Goal: Task Accomplishment & Management: Complete application form

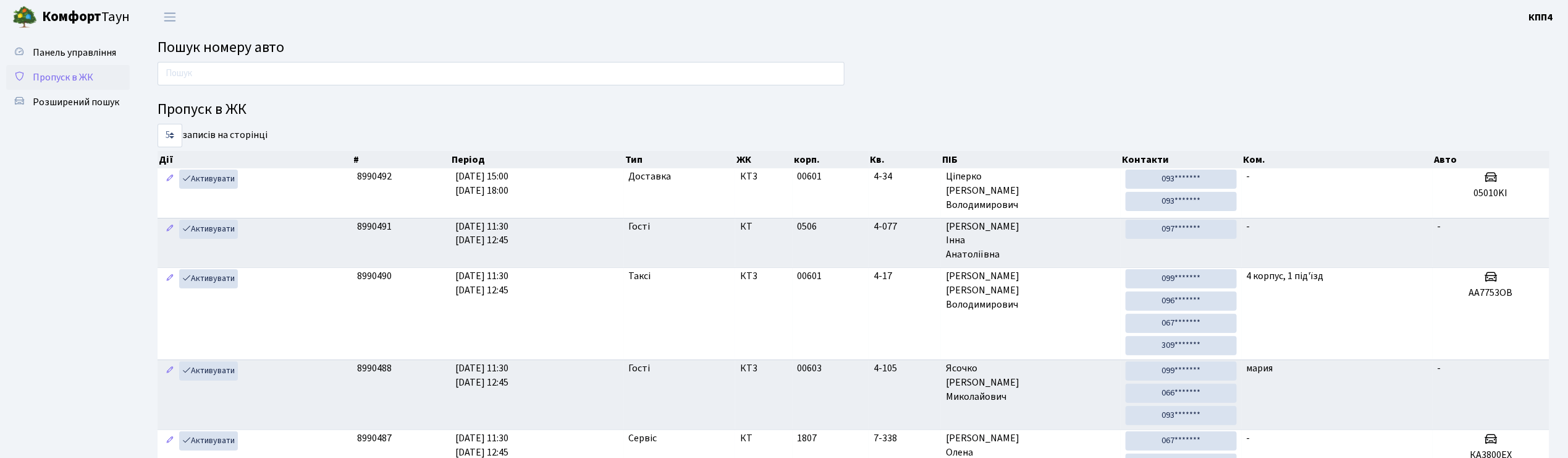
click at [85, 80] on span "Пропуск в ЖК" at bounding box center [63, 77] width 61 height 14
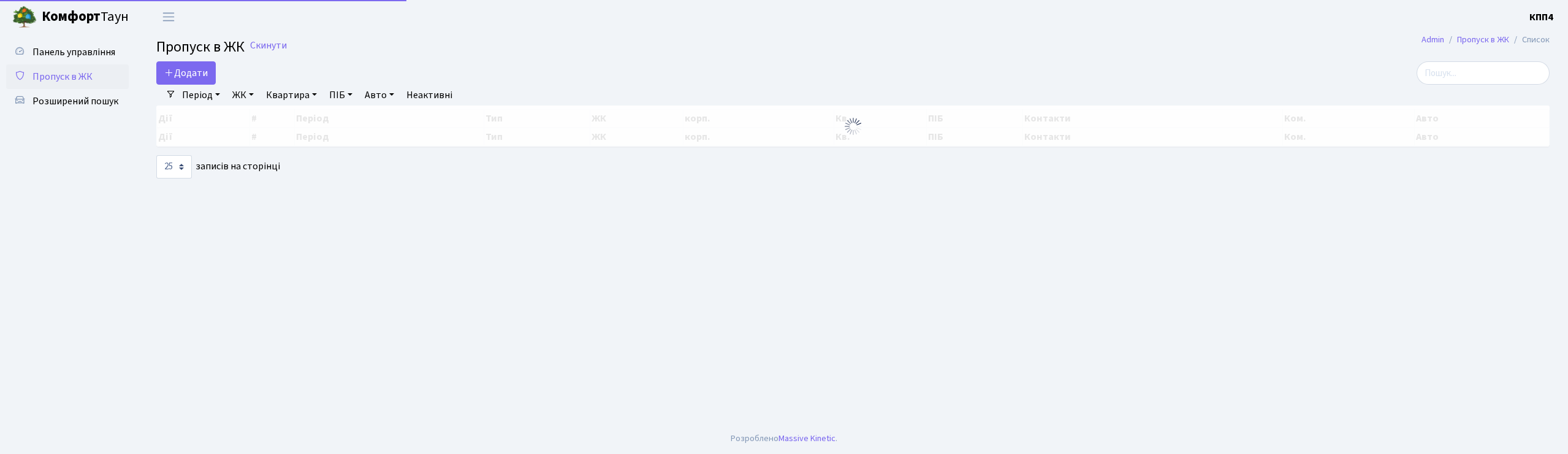
select select "25"
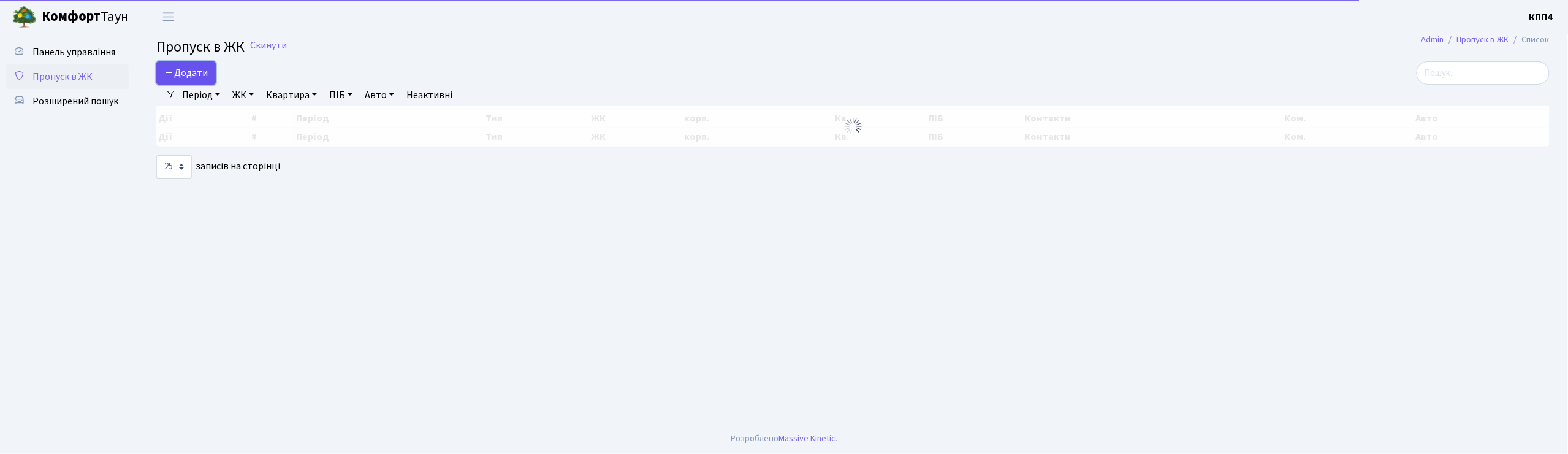
click at [192, 72] on span "Додати" at bounding box center [186, 72] width 44 height 14
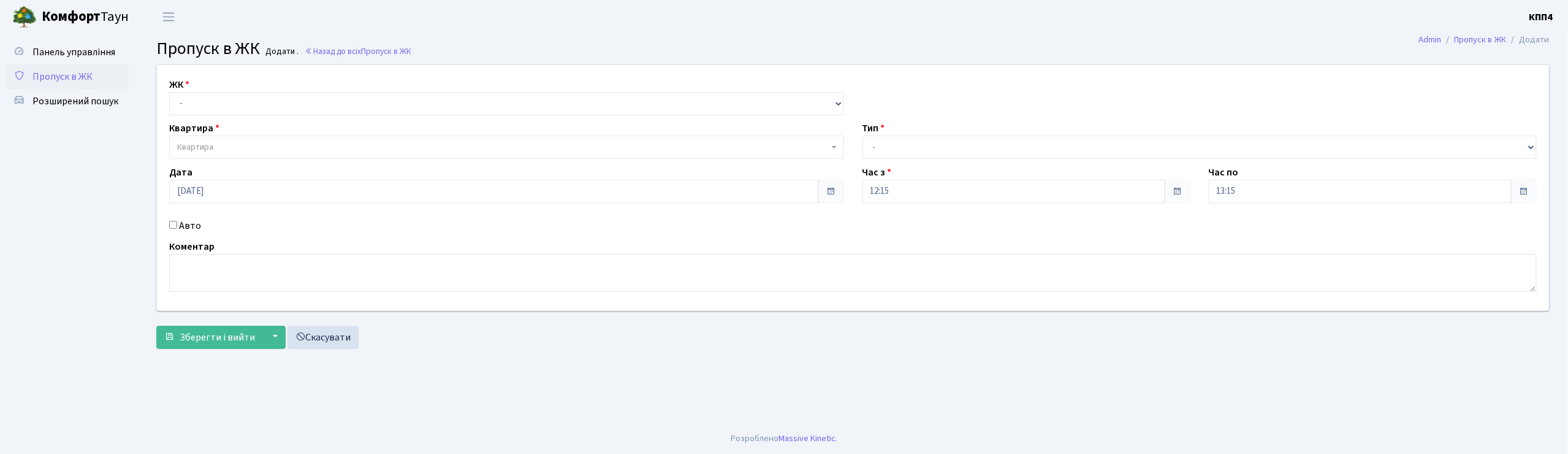
click at [170, 223] on input "Авто" at bounding box center [173, 225] width 8 height 8
checkbox input "true"
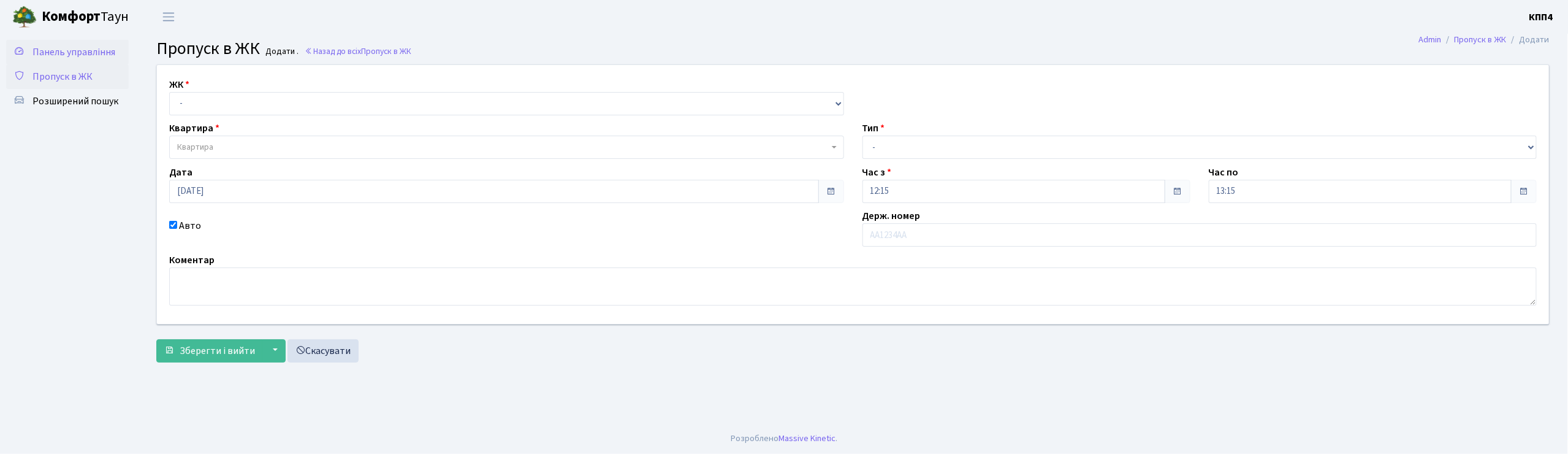
click at [95, 52] on span "Панель управління" at bounding box center [74, 52] width 83 height 14
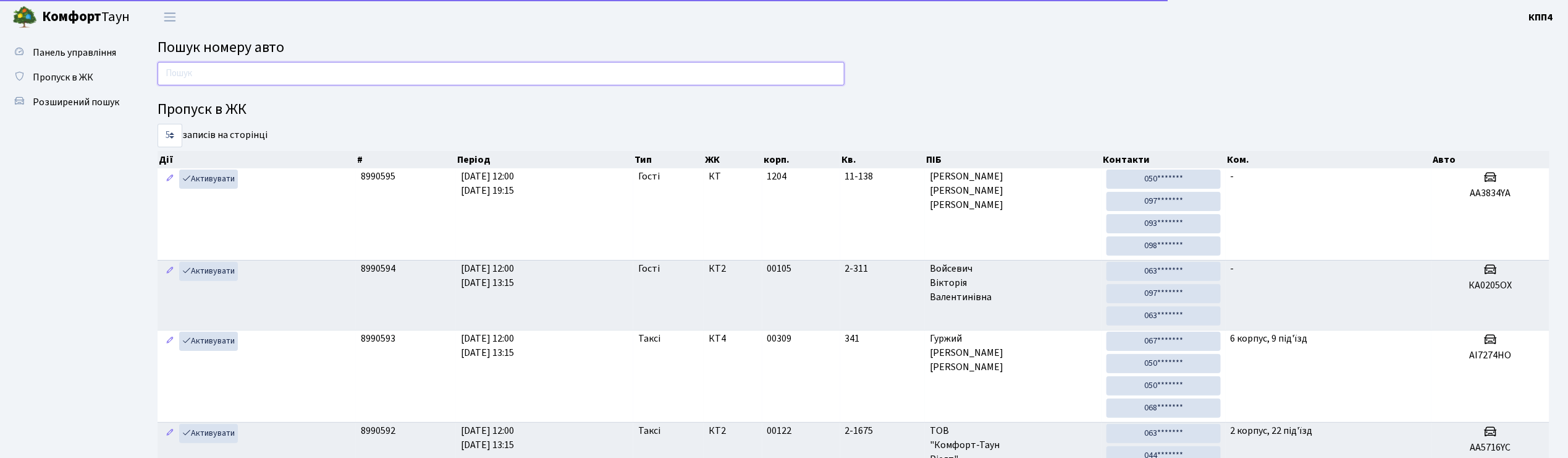
click at [211, 82] on input "text" at bounding box center [501, 73] width 687 height 23
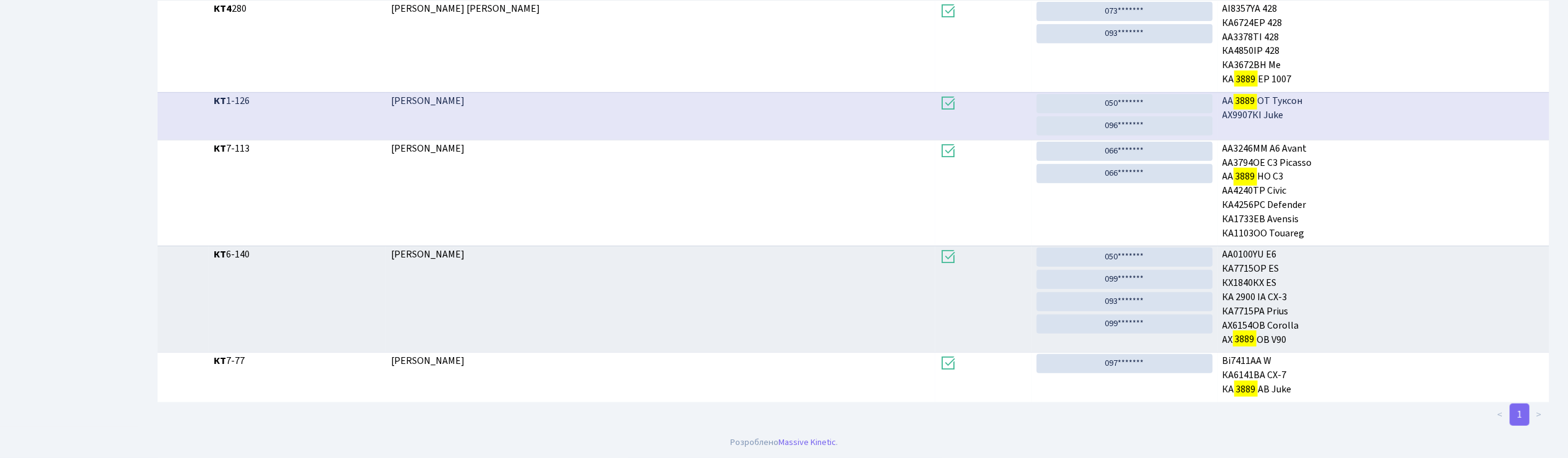
scroll to position [67, 0]
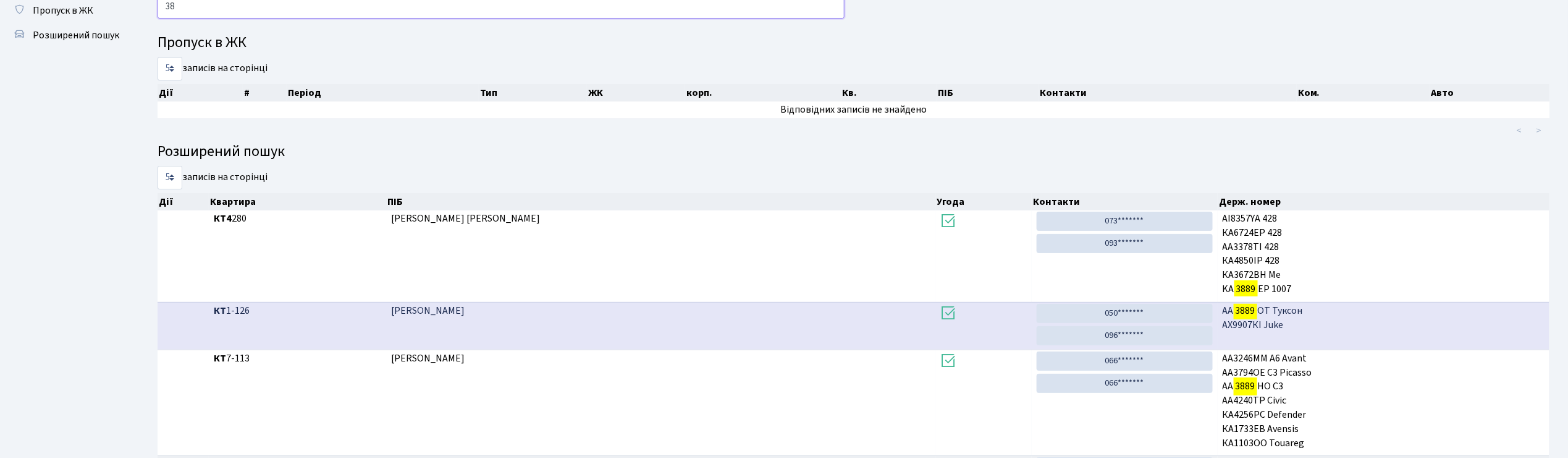
type input "3"
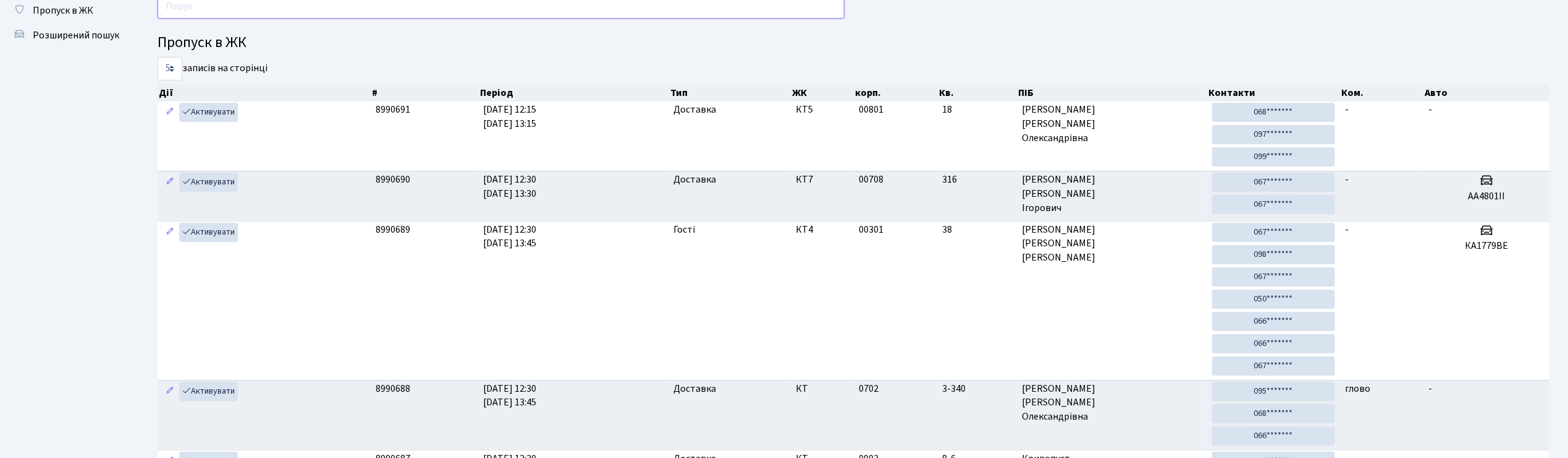
type input "2"
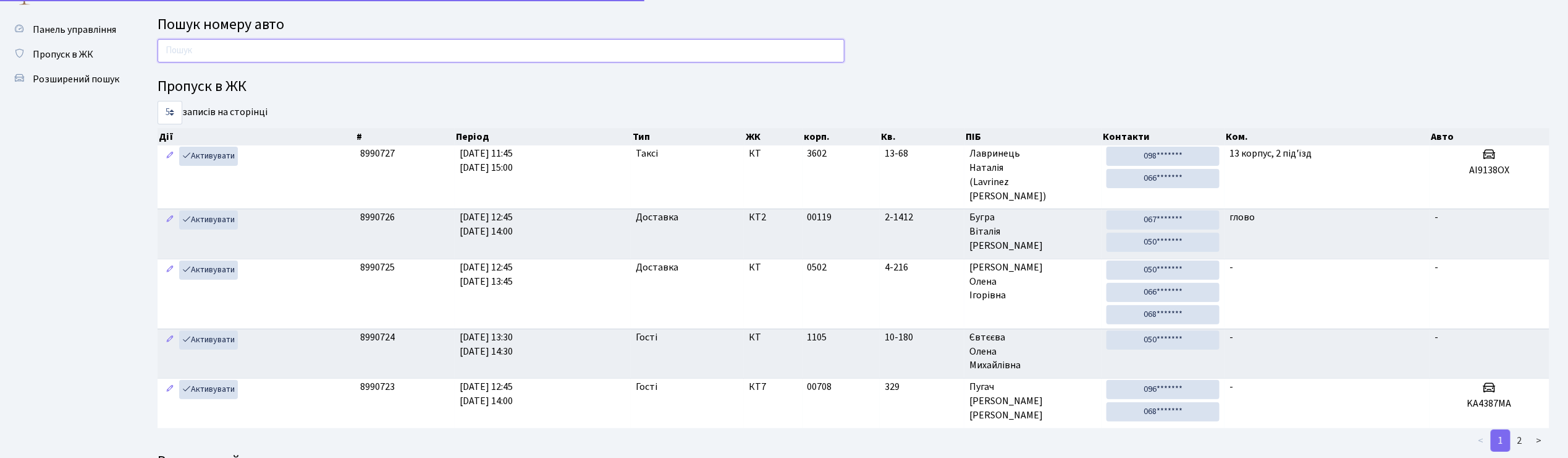
scroll to position [0, 0]
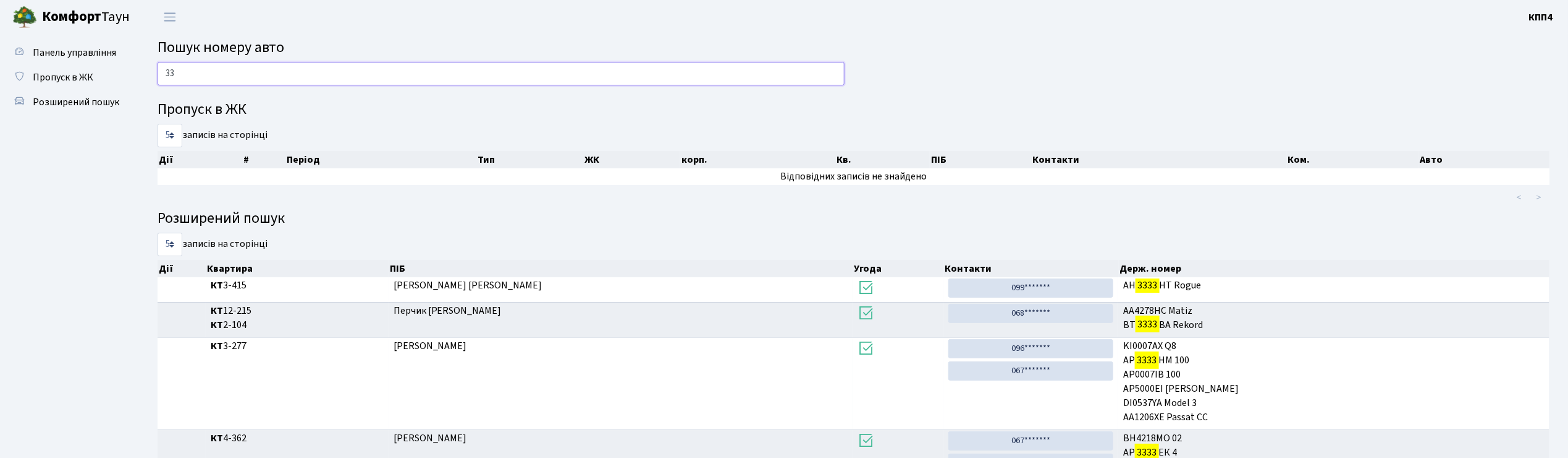
type input "3"
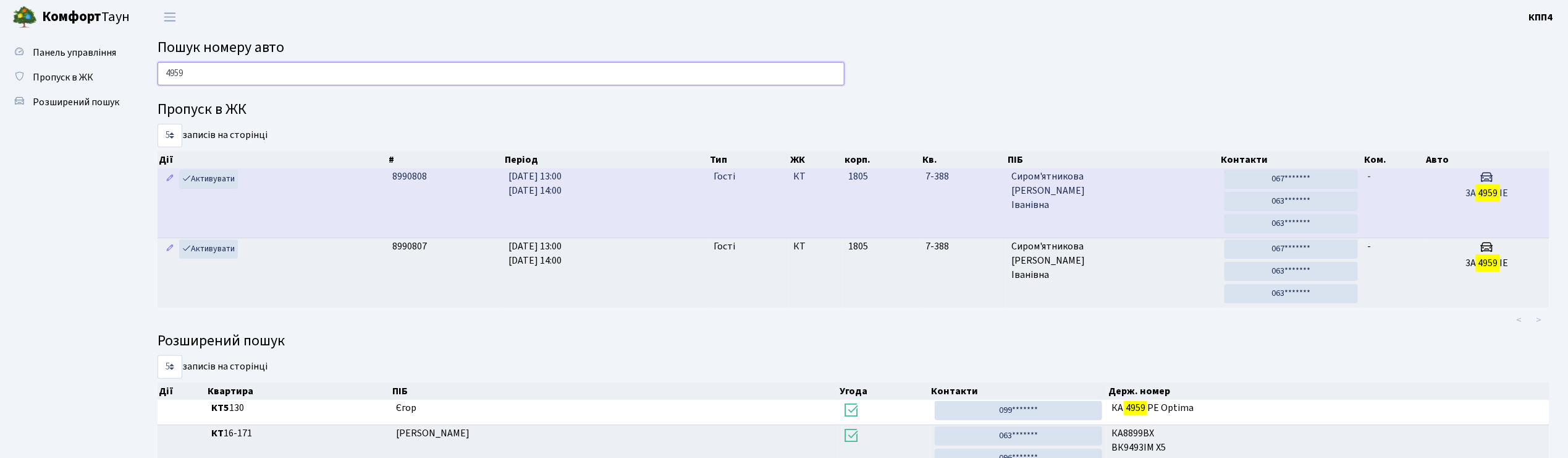
type input "4959"
click at [1406, 201] on td "-" at bounding box center [1393, 203] width 62 height 69
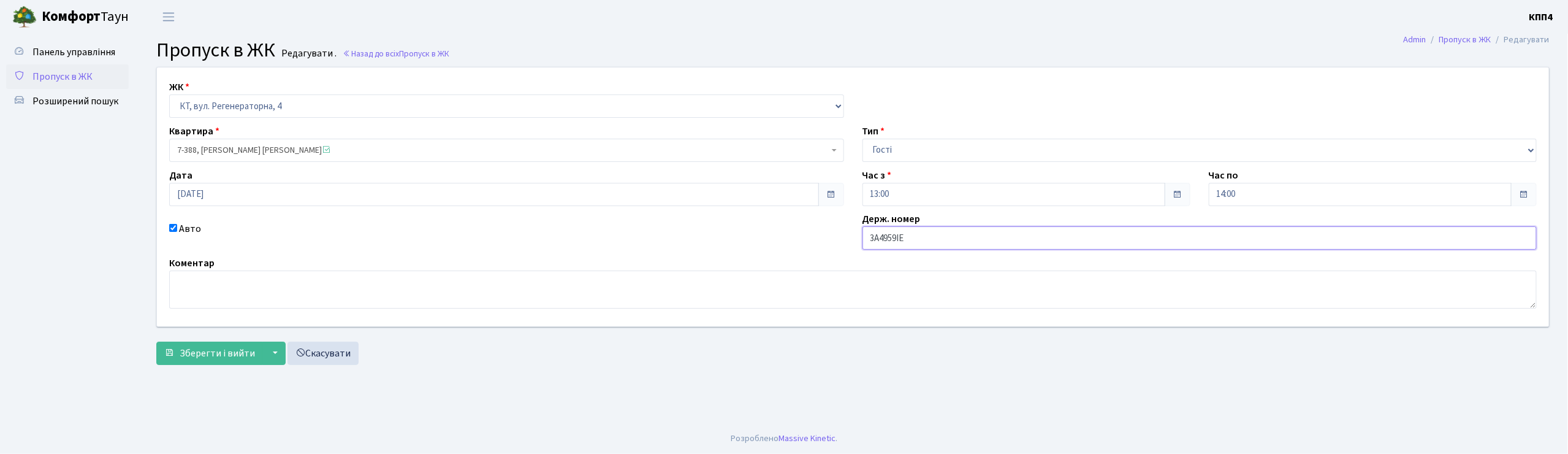
click at [879, 238] on input "3А4959ІЕ" at bounding box center [1200, 238] width 675 height 23
type input "[DEMOGRAPHIC_DATA]"
click at [229, 354] on span "Зберегти і вийти" at bounding box center [217, 353] width 76 height 14
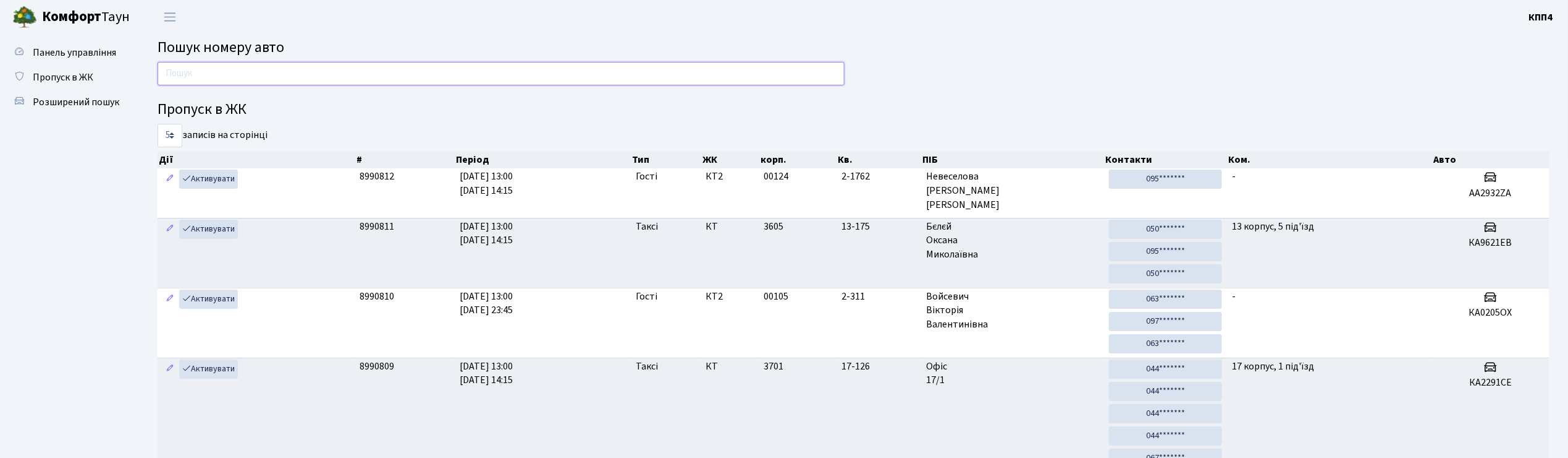
click at [416, 72] on input "text" at bounding box center [501, 73] width 687 height 23
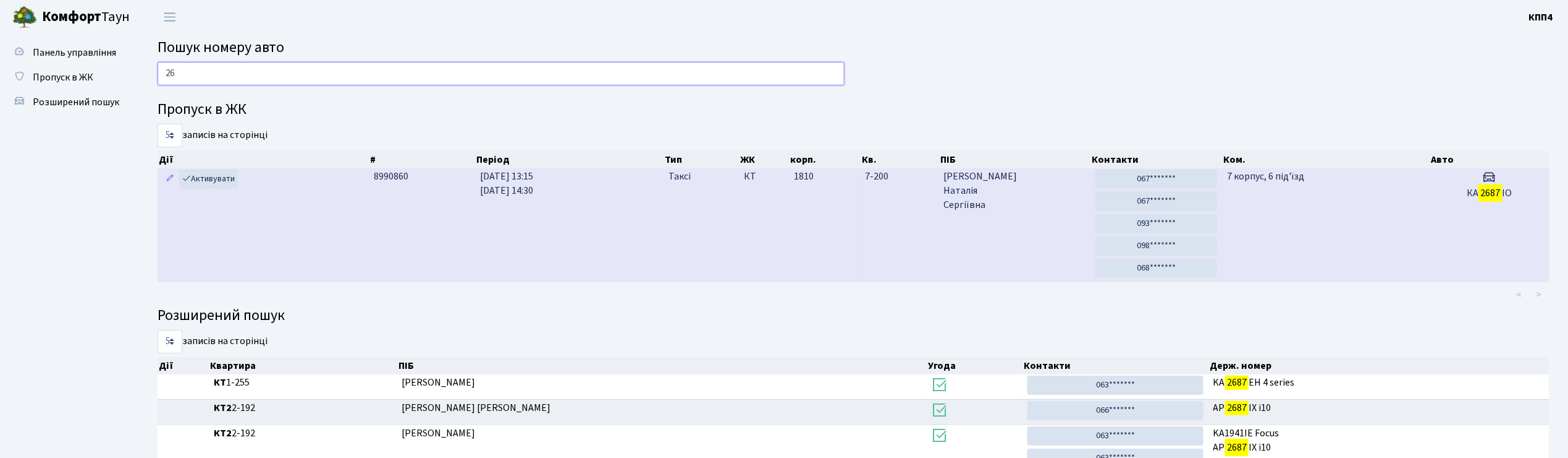
type input "2"
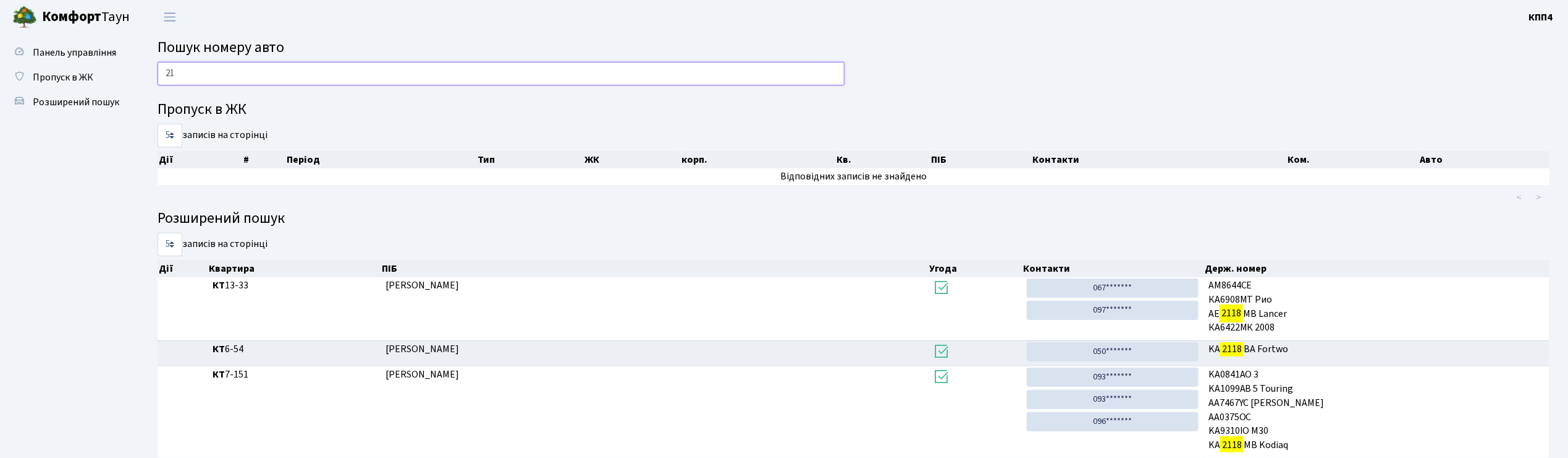
type input "2"
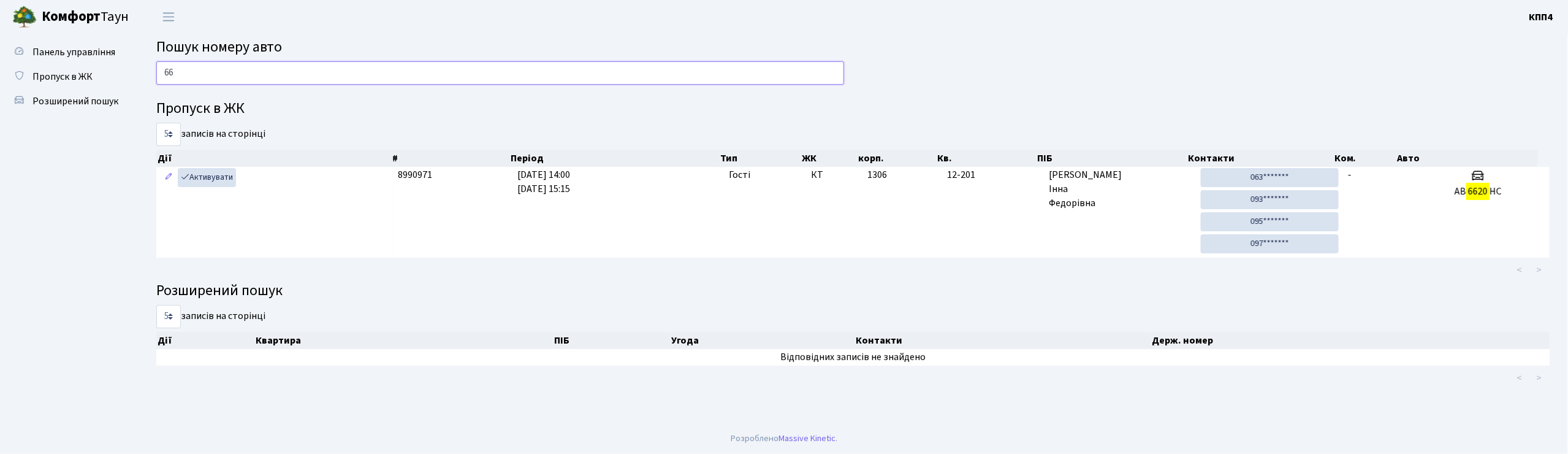
type input "6"
